Goal: Task Accomplishment & Management: Complete application form

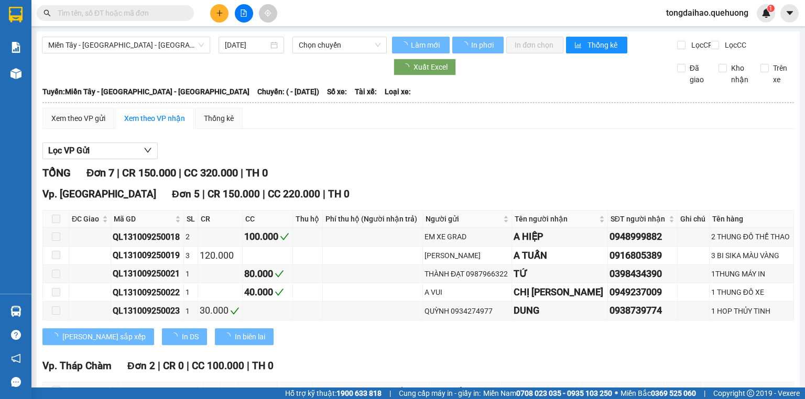
type input "[DATE]"
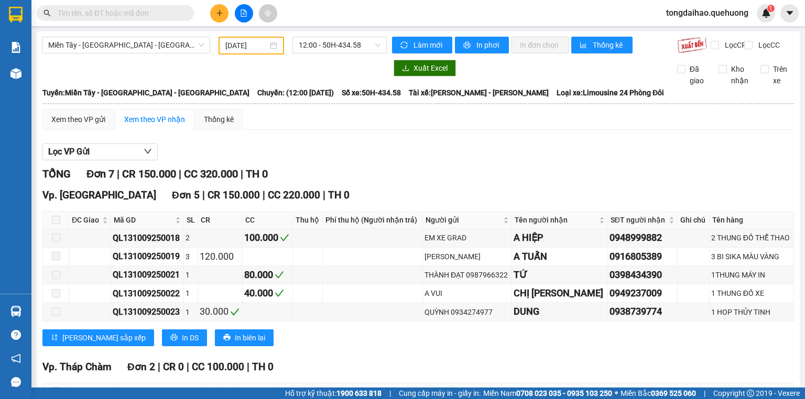
click at [219, 10] on icon "plus" at bounding box center [219, 13] width 1 height 6
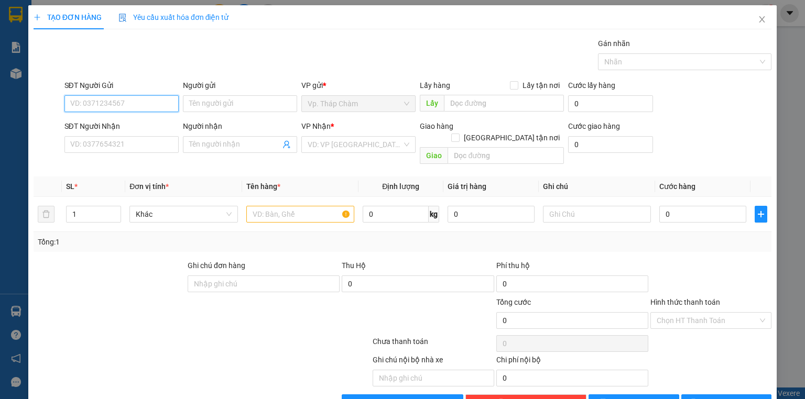
click at [101, 102] on input "SĐT Người Gửi" at bounding box center [121, 103] width 114 height 17
type input "0383724837"
click at [132, 123] on div "0383724837 - TÂM" at bounding box center [120, 124] width 101 height 12
type input "TÂM"
type input "0961369936"
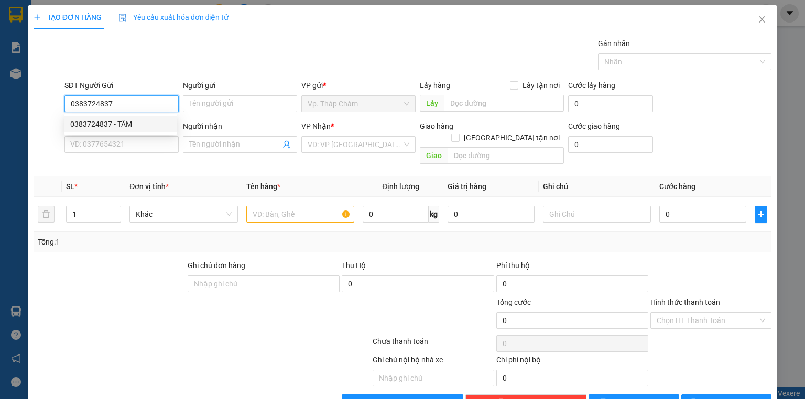
type input "NHANH"
type input "30.000"
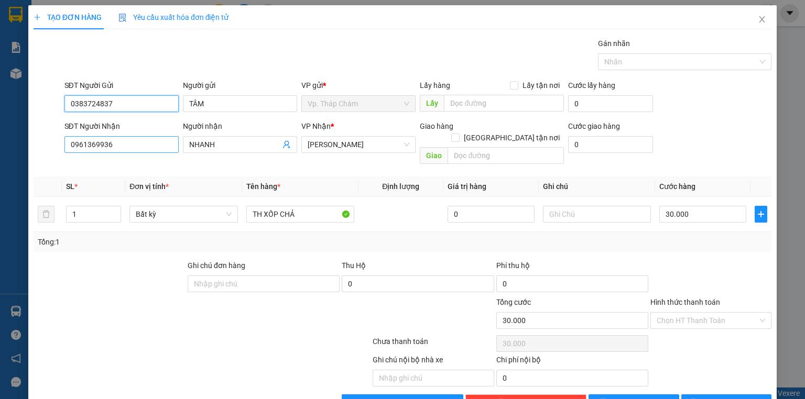
type input "0383724837"
click at [128, 146] on input "0961369936" at bounding box center [121, 144] width 114 height 17
drag, startPoint x: 135, startPoint y: 105, endPoint x: 21, endPoint y: 105, distance: 113.7
click at [21, 105] on div "TẠO ĐƠN HÀNG Yêu cầu xuất hóa đơn điện tử Transit Pickup Surcharge Ids Transit …" at bounding box center [402, 199] width 805 height 399
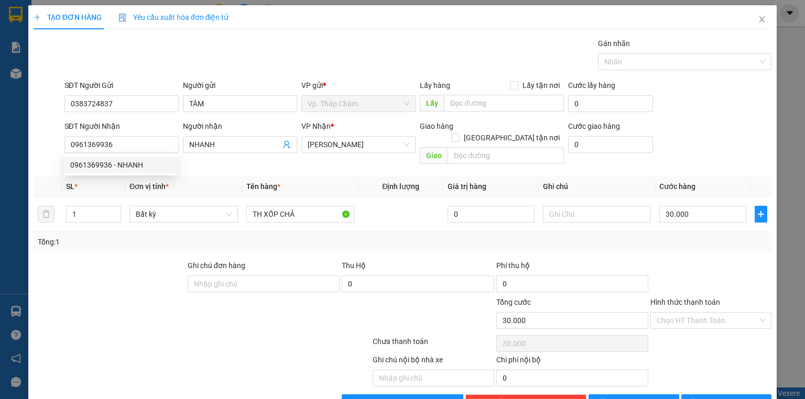
click at [21, 105] on div "TẠO ĐƠN HÀNG Yêu cầu xuất hóa đơn điện tử Transit Pickup Surcharge Ids Transit …" at bounding box center [402, 199] width 805 height 399
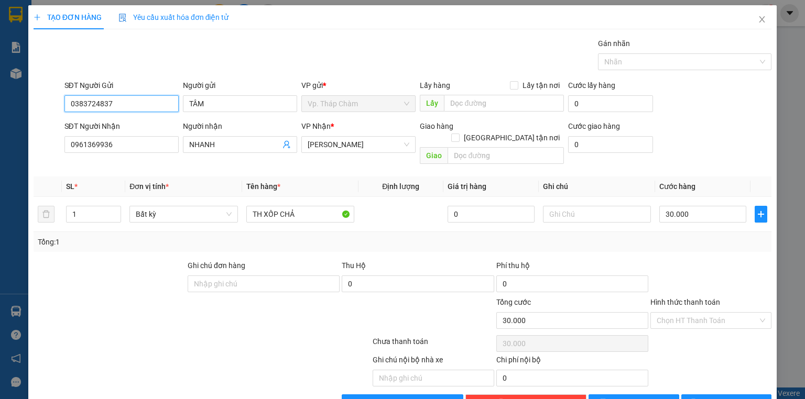
click at [117, 105] on input "0383724837" at bounding box center [121, 103] width 114 height 17
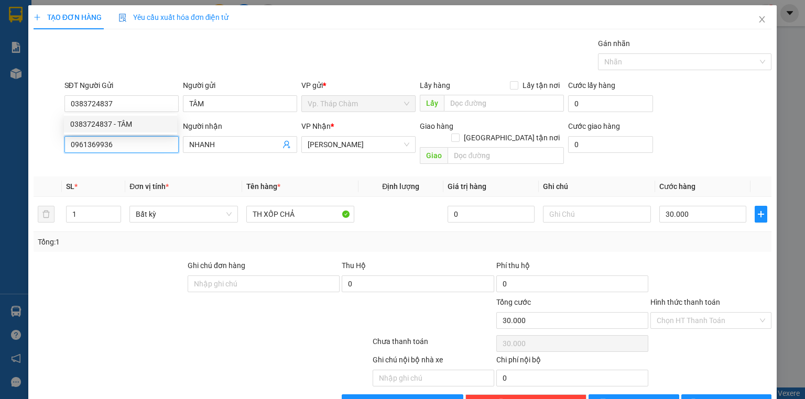
click at [129, 145] on input "0961369936" at bounding box center [121, 144] width 114 height 17
type input "0"
type input "0383724837"
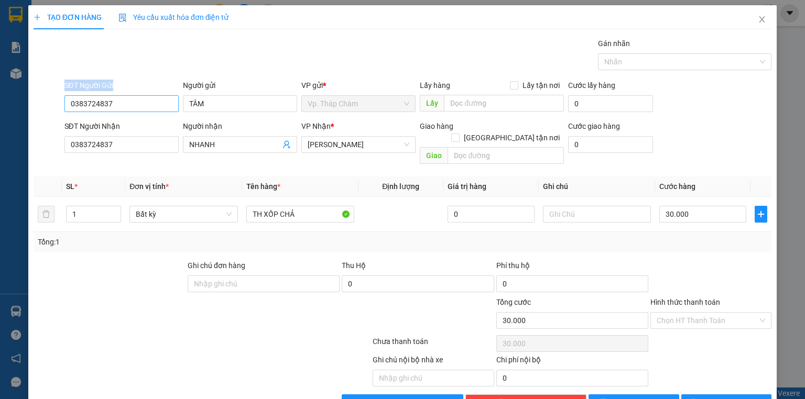
drag, startPoint x: 124, startPoint y: 93, endPoint x: 84, endPoint y: 96, distance: 39.4
click at [10, 107] on div "TẠO ĐƠN HÀNG Yêu cầu xuất hóa đơn điện tử Transit Pickup Surcharge Ids Transit …" at bounding box center [402, 199] width 805 height 399
click at [67, 100] on input "0383724837" at bounding box center [121, 103] width 114 height 17
drag, startPoint x: 252, startPoint y: 101, endPoint x: 166, endPoint y: 109, distance: 85.8
click at [166, 109] on div "SĐT Người Gửi VD: 0371234567 Người gửi TÂM TÂM VP gửi * Vp. Tháp Chàm Lấy hàng …" at bounding box center [418, 98] width 712 height 37
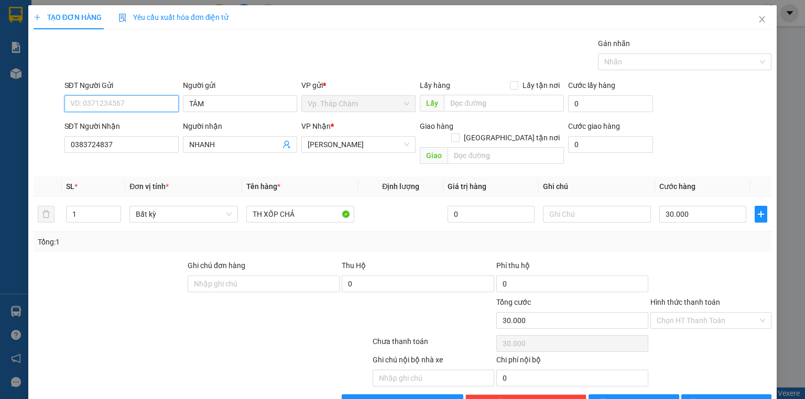
click at [166, 109] on input "SĐT Người Gửi" at bounding box center [121, 103] width 114 height 17
click at [232, 146] on input "NHANH" at bounding box center [234, 145] width 91 height 12
type input "N"
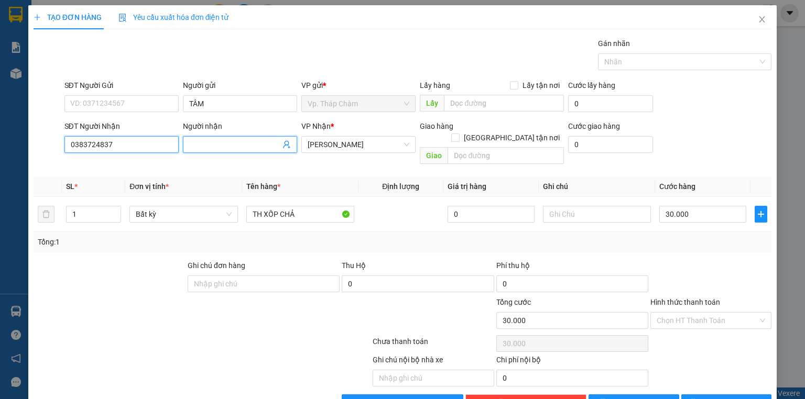
click at [114, 145] on input "0383724837" at bounding box center [121, 144] width 114 height 17
click at [758, 17] on icon "close" at bounding box center [762, 19] width 8 height 8
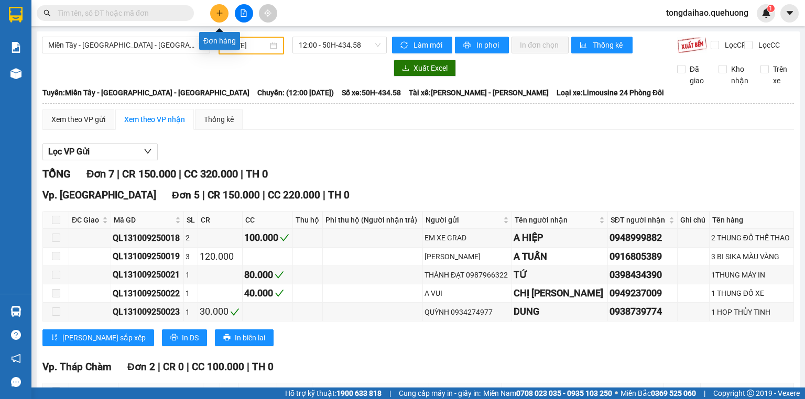
click at [212, 14] on button at bounding box center [219, 13] width 18 height 18
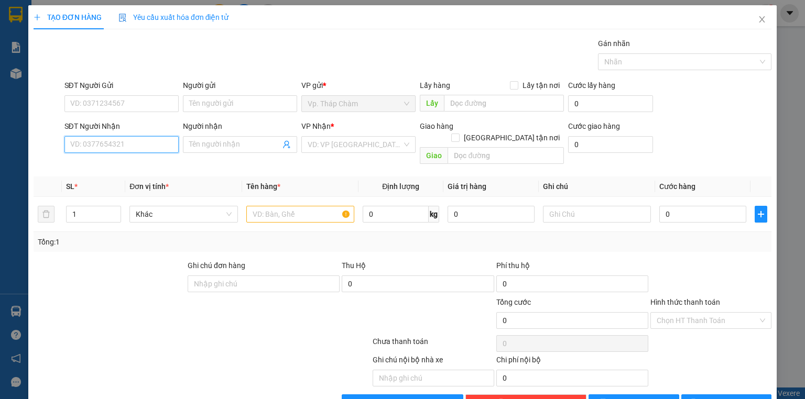
click at [117, 149] on input "SĐT Người Nhận" at bounding box center [121, 144] width 114 height 17
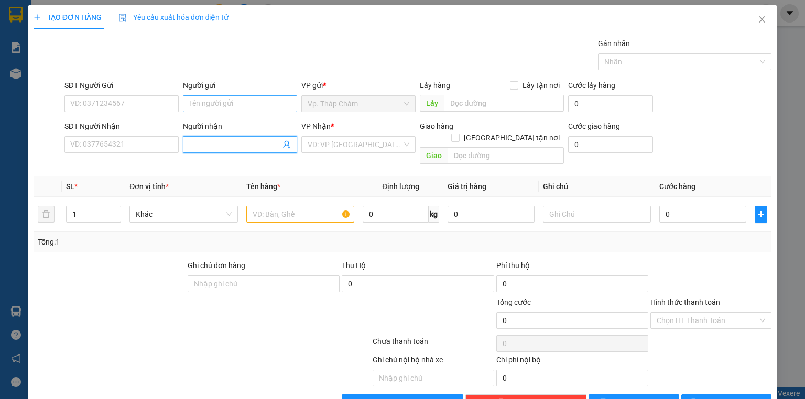
drag, startPoint x: 236, startPoint y: 142, endPoint x: 233, endPoint y: 108, distance: 33.6
click at [235, 142] on input "Người nhận" at bounding box center [234, 145] width 91 height 12
click at [233, 99] on input "Người gửi" at bounding box center [240, 103] width 114 height 17
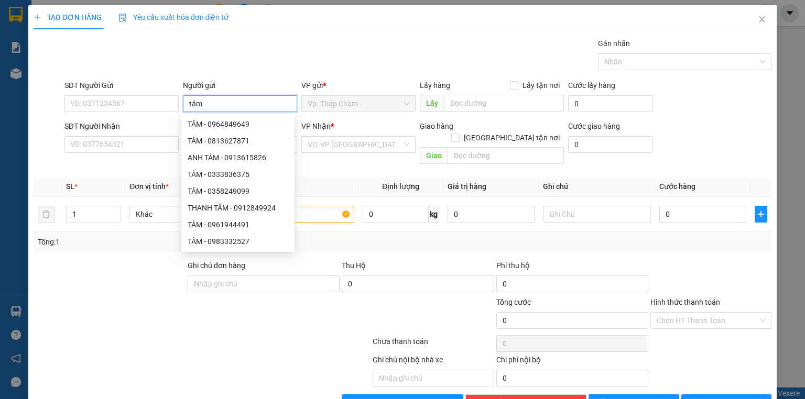
type input "tâm"
click at [78, 297] on div at bounding box center [140, 315] width 216 height 37
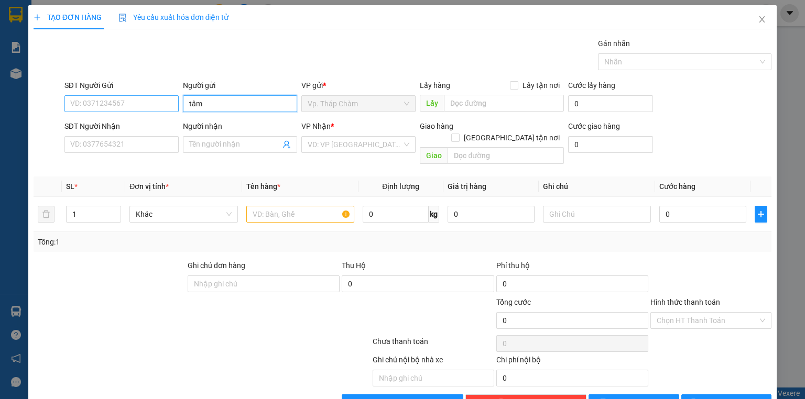
drag, startPoint x: 230, startPoint y: 103, endPoint x: 154, endPoint y: 111, distance: 77.0
click at [154, 111] on div "SĐT Người Gửi VD: 0371234567 Người gửi tâm tâm VP gửi * Vp. Tháp Chàm Lấy hàng …" at bounding box center [418, 98] width 712 height 37
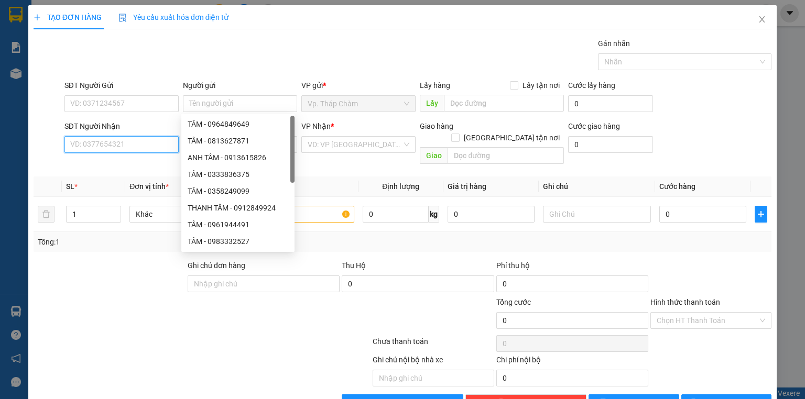
click at [119, 142] on input "SĐT Người Nhận" at bounding box center [121, 144] width 114 height 17
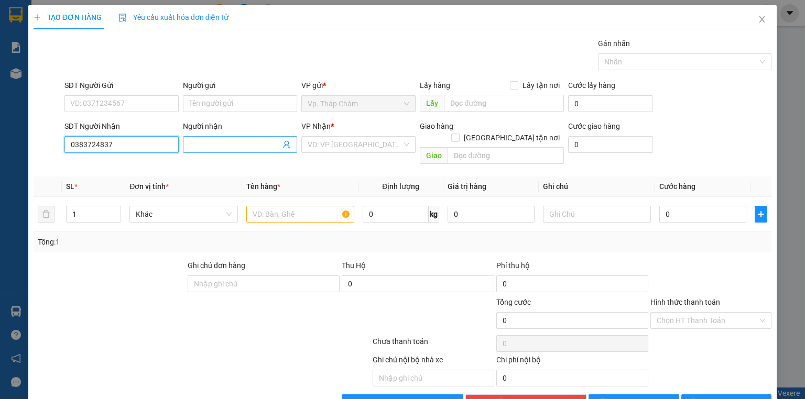
type input "0383724837"
click at [210, 141] on input "Người nhận" at bounding box center [234, 145] width 91 height 12
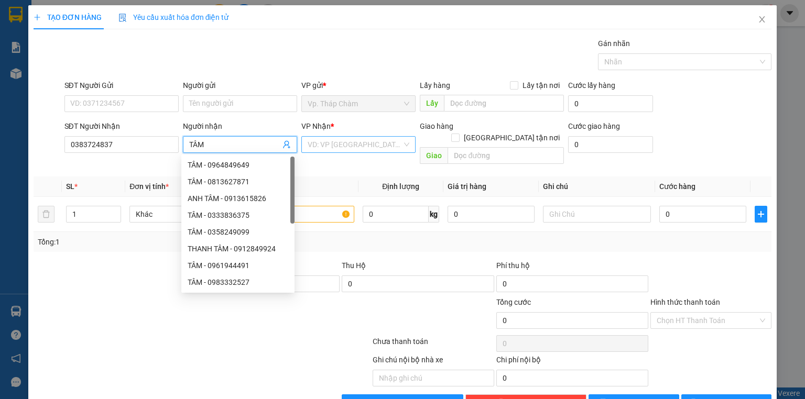
type input "TÂM"
click at [371, 150] on input "search" at bounding box center [355, 145] width 94 height 16
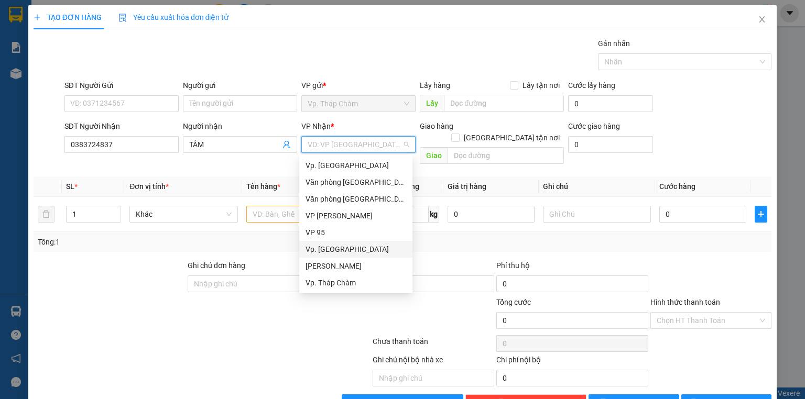
scroll to position [84, 0]
click at [340, 226] on div "VP QL13" at bounding box center [355, 232] width 113 height 17
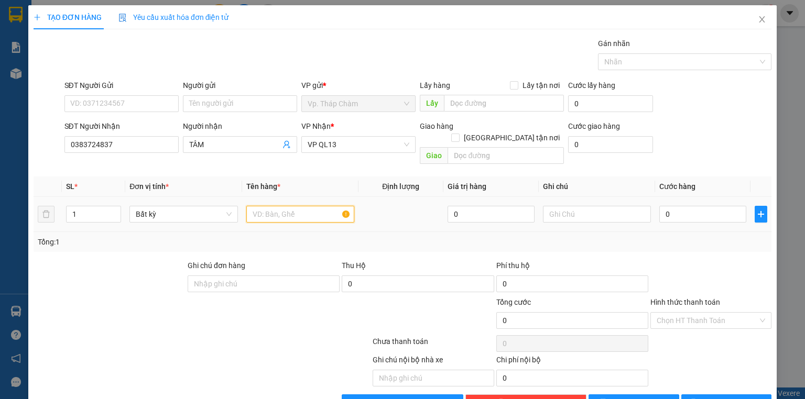
click at [297, 206] on input "text" at bounding box center [300, 214] width 108 height 17
type input "1"
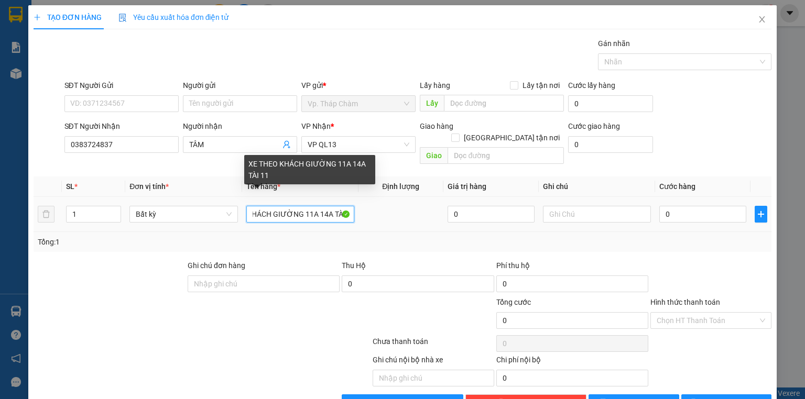
scroll to position [0, 40]
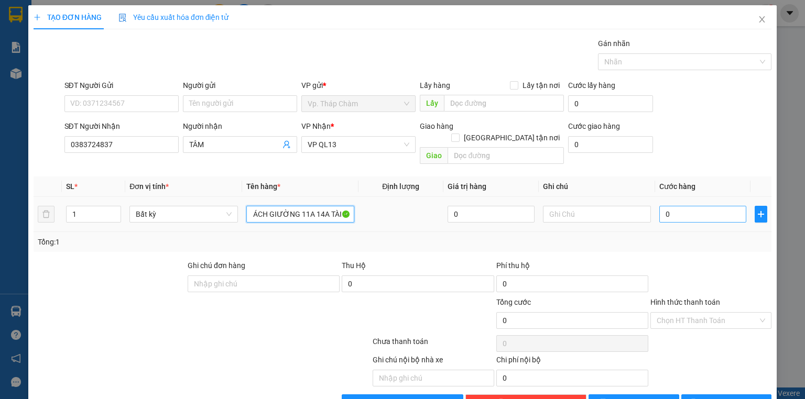
type input "XE THEO KHÁCH GIƯỜNG 11A 14A TÀI 11"
click at [678, 206] on input "0" at bounding box center [702, 214] width 87 height 17
type input "4"
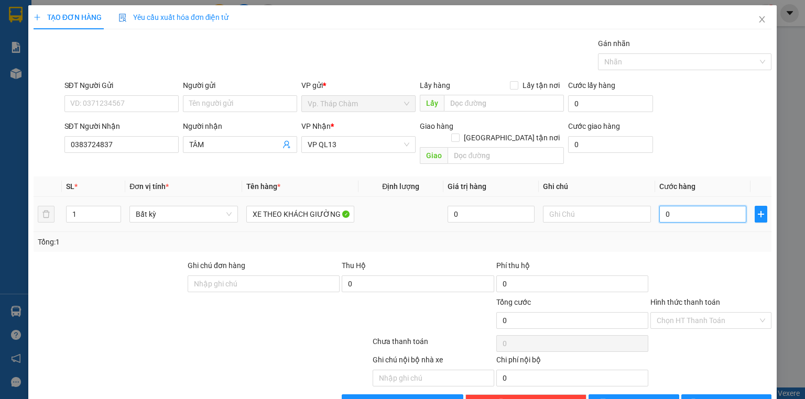
type input "4"
type input "45"
type input "450"
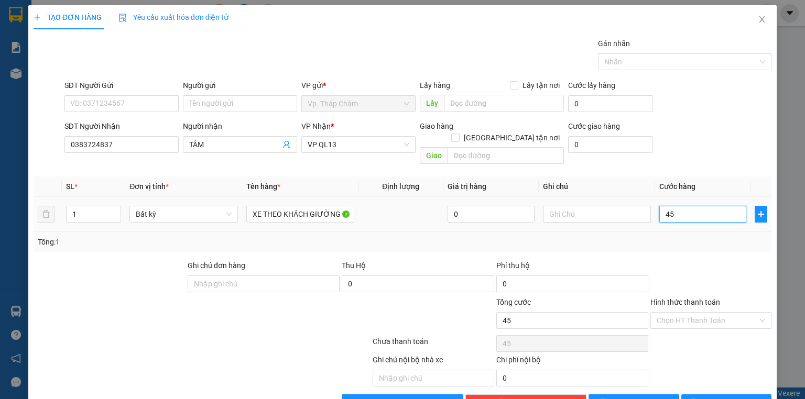
type input "450"
type input "450.000"
click at [698, 313] on input "Hình thức thanh toán" at bounding box center [707, 321] width 101 height 16
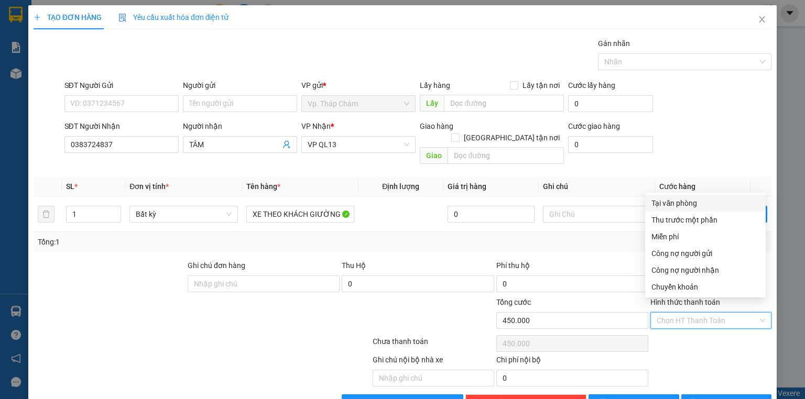
click at [676, 203] on div "Tại văn phòng" at bounding box center [705, 204] width 108 height 12
type input "0"
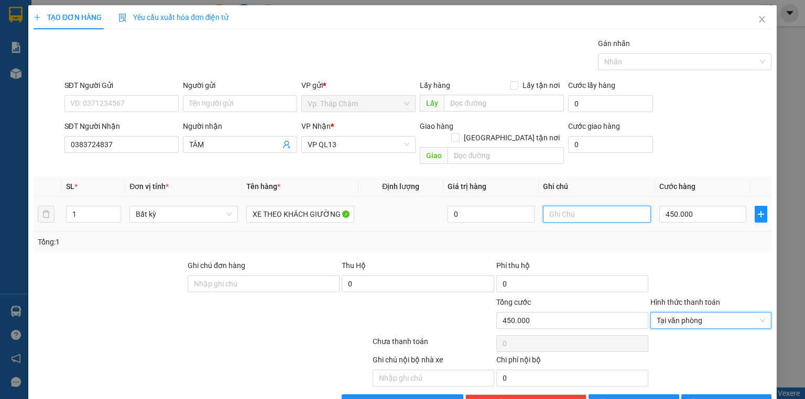
click at [561, 206] on input "text" at bounding box center [597, 214] width 108 height 17
type input "CÓ BAO XE"
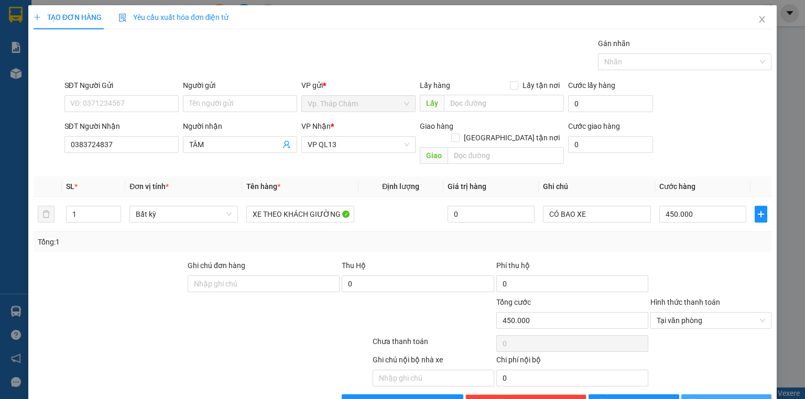
click at [714, 397] on span "[PERSON_NAME] và In" at bounding box center [737, 403] width 73 height 12
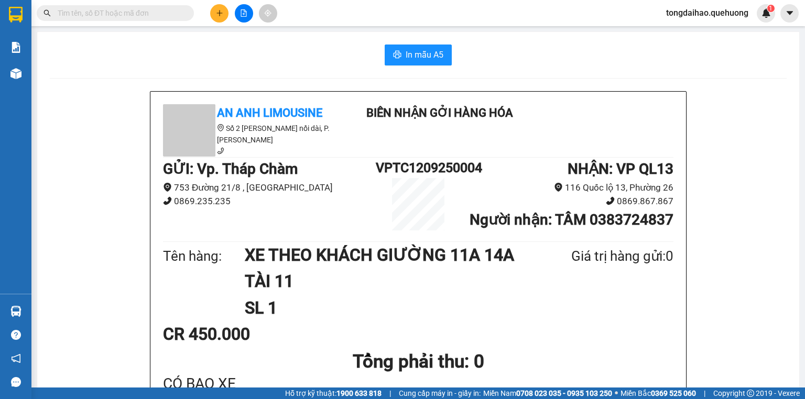
click at [239, 14] on button at bounding box center [244, 13] width 18 height 18
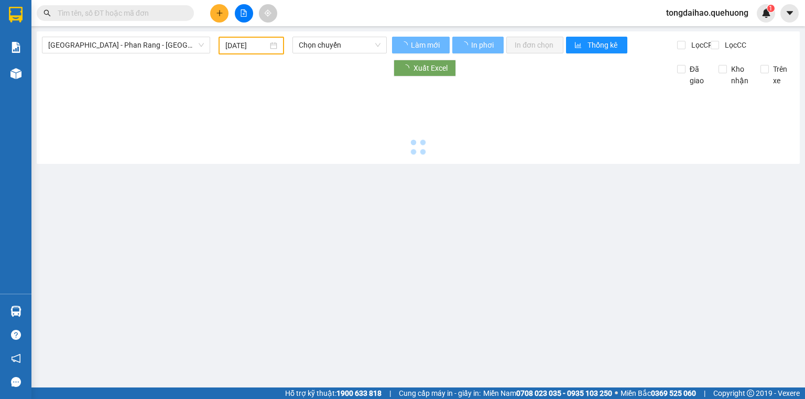
type input "[DATE]"
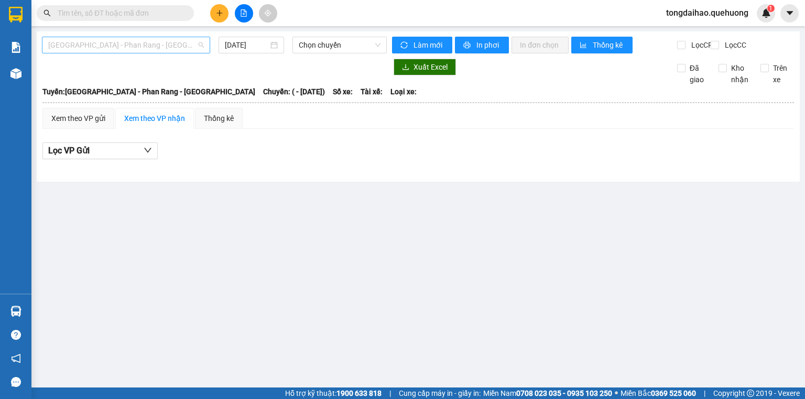
click at [163, 46] on span "[GEOGRAPHIC_DATA] - Phan Rang - [GEOGRAPHIC_DATA]" at bounding box center [126, 45] width 156 height 16
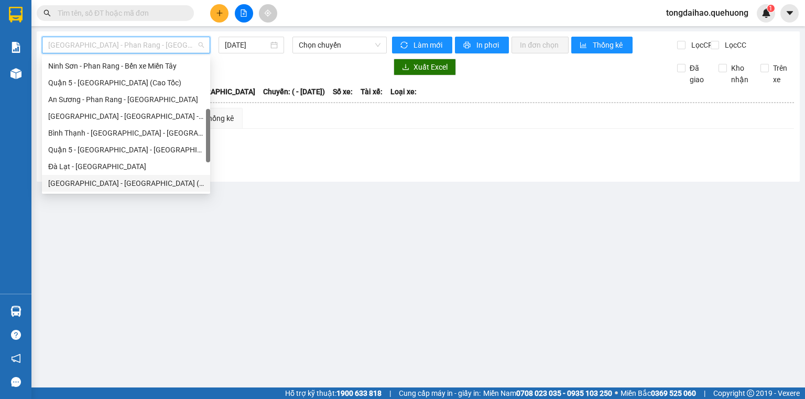
scroll to position [285, 0]
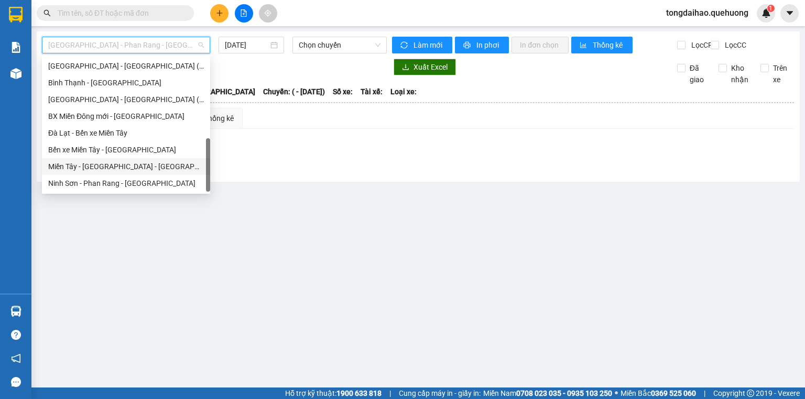
click at [158, 166] on div "Miền Tây - [GEOGRAPHIC_DATA] - [GEOGRAPHIC_DATA]" at bounding box center [126, 167] width 156 height 12
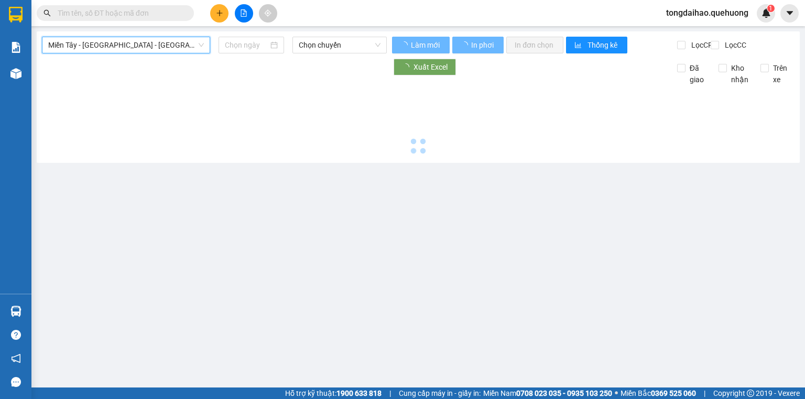
type input "[DATE]"
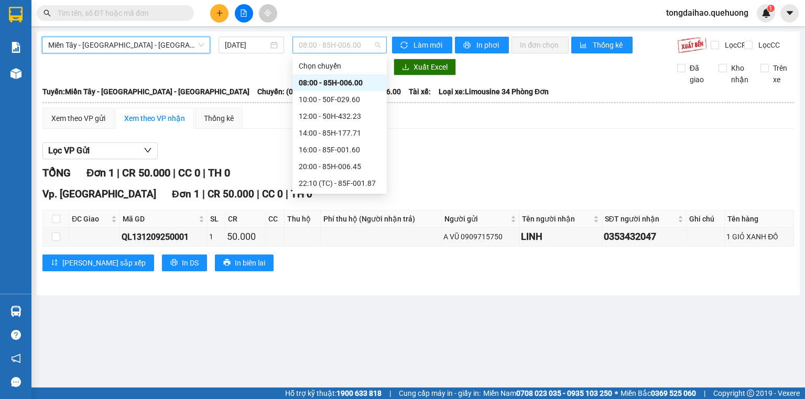
click at [378, 42] on span "08:00 - 85H-006.00" at bounding box center [340, 45] width 82 height 16
click at [353, 82] on div "08:00 - 85H-006.00" at bounding box center [340, 83] width 82 height 12
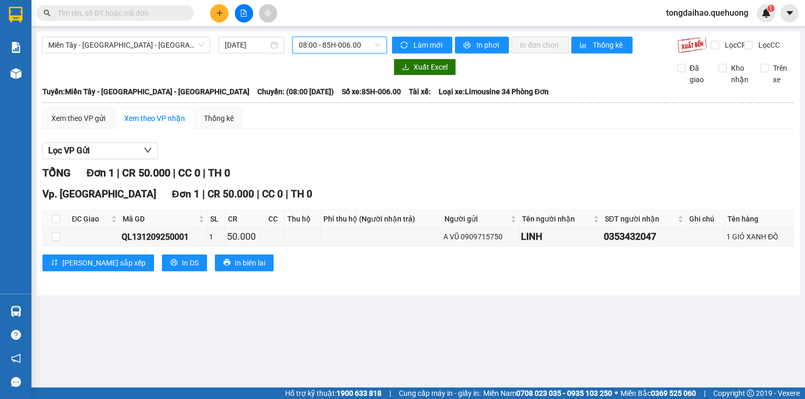
click at [383, 44] on div "08:00 - 85H-006.00" at bounding box center [339, 45] width 95 height 17
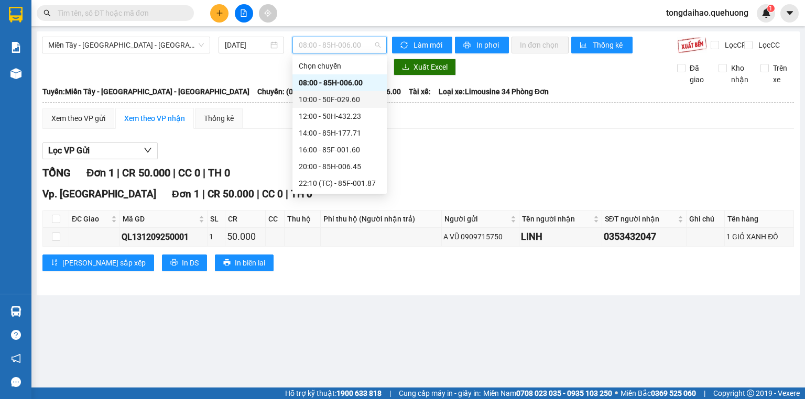
click at [332, 97] on div "10:00 - 50F-029.60" at bounding box center [340, 100] width 82 height 12
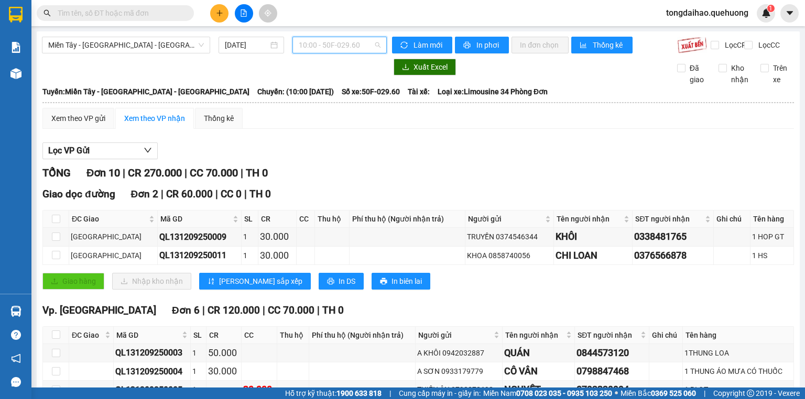
click at [374, 43] on span "10:00 - 50F-029.60" at bounding box center [340, 45] width 82 height 16
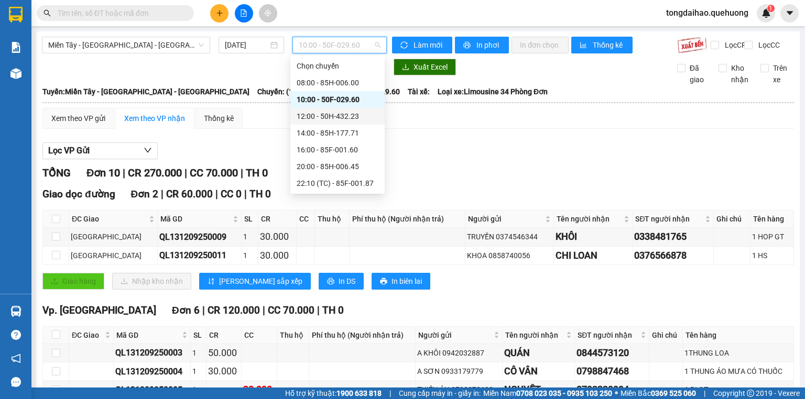
click at [322, 117] on div "12:00 - 50H-432.23" at bounding box center [338, 117] width 82 height 12
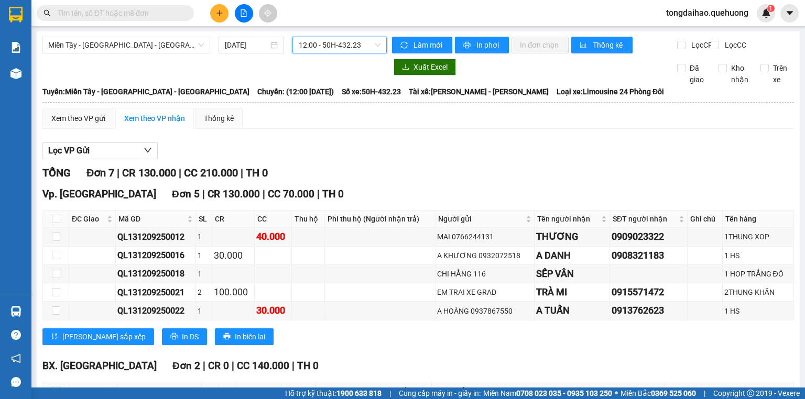
click at [379, 45] on div "12:00 - 50H-432.23" at bounding box center [339, 45] width 95 height 17
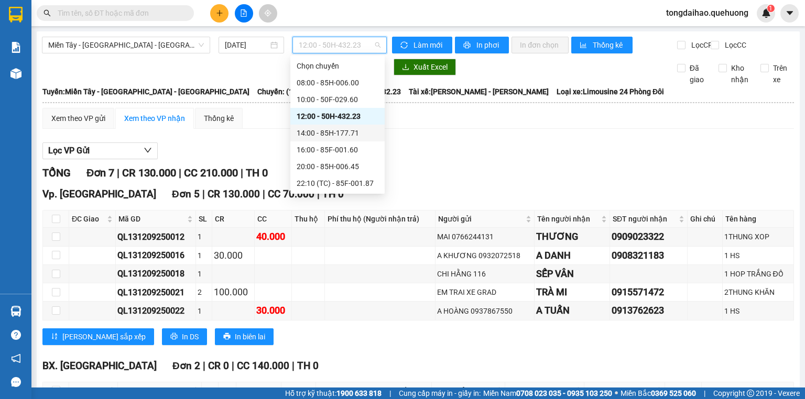
click at [350, 130] on div "14:00 - 85H-177.71" at bounding box center [338, 133] width 82 height 12
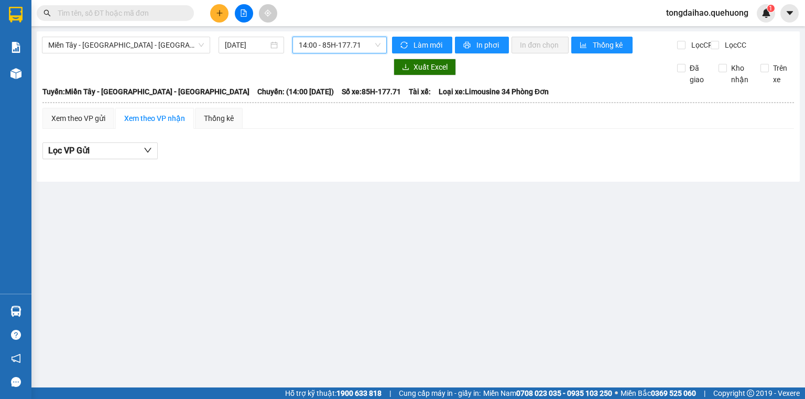
click at [377, 46] on span "14:00 - 85H-177.71" at bounding box center [340, 45] width 82 height 16
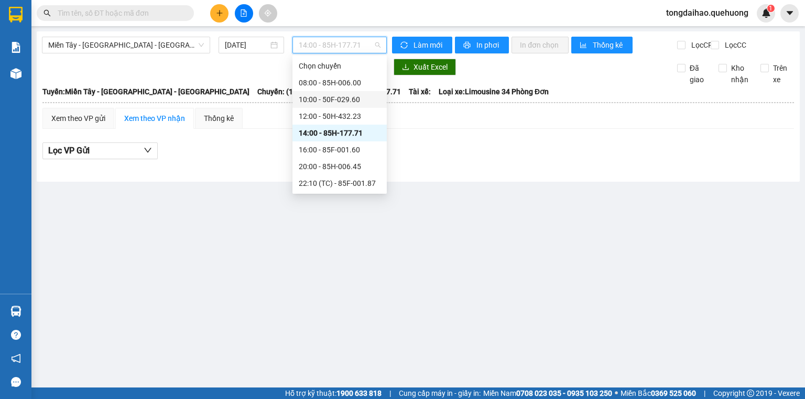
click at [333, 104] on div "10:00 - 50F-029.60" at bounding box center [340, 100] width 82 height 12
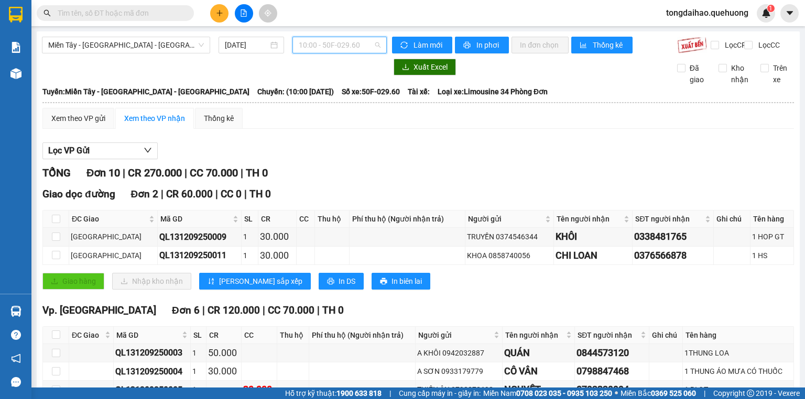
click at [374, 44] on span "10:00 - 50F-029.60" at bounding box center [340, 45] width 82 height 16
